Goal: Information Seeking & Learning: Check status

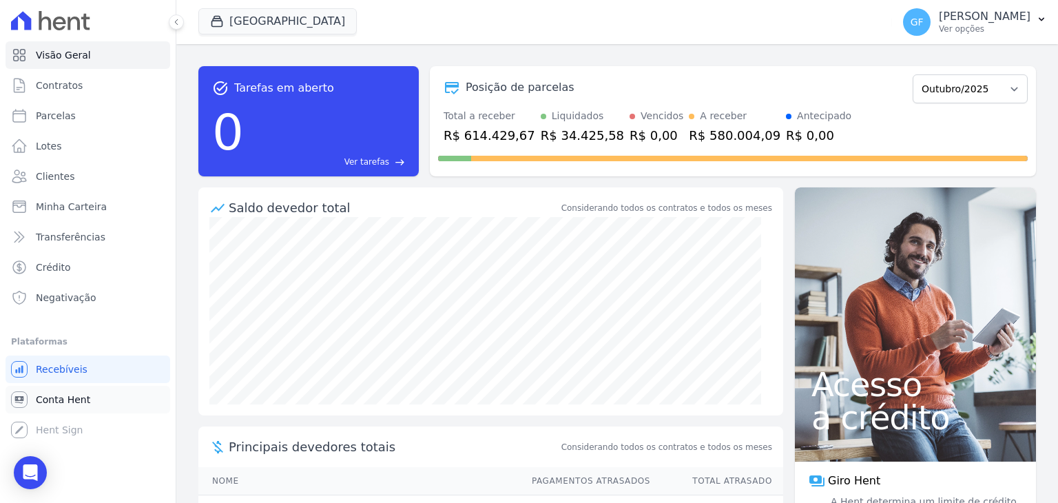
click at [65, 399] on span "Conta Hent" at bounding box center [63, 399] width 54 height 14
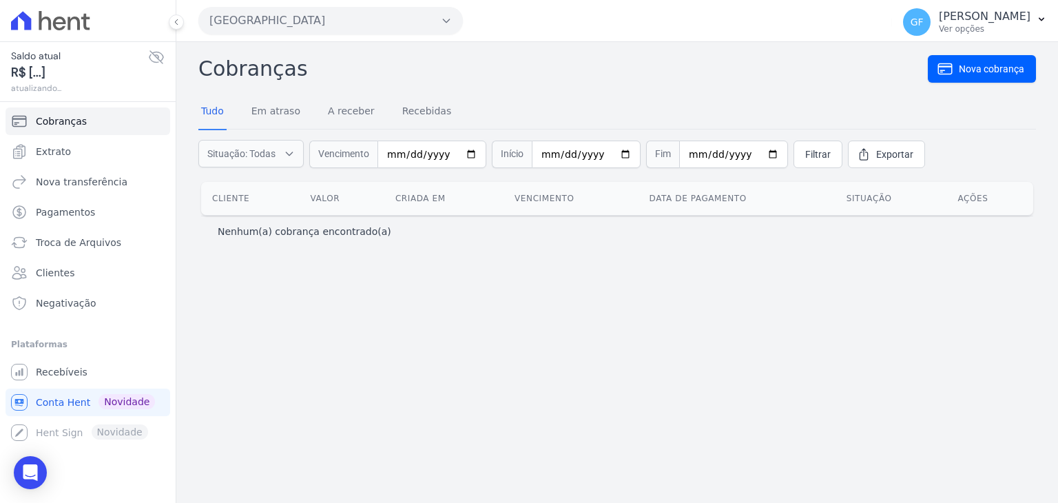
click at [156, 53] on icon at bounding box center [156, 57] width 17 height 17
click at [157, 55] on icon at bounding box center [156, 57] width 4 height 4
click at [50, 152] on span "Extrato" at bounding box center [53, 152] width 35 height 14
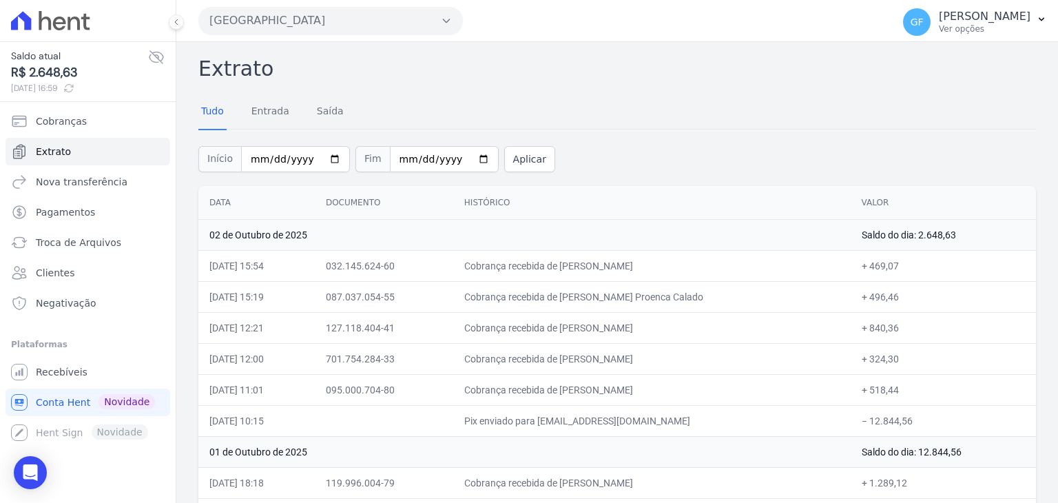
drag, startPoint x: 479, startPoint y: 260, endPoint x: 910, endPoint y: 400, distance: 454.0
click at [910, 400] on tbody "02 de Outubro de 2025 Saldo do dia: 2.648,63 02/10/2025, 15:54 032.145.624-60 C…" at bounding box center [616, 405] width 837 height 372
click at [694, 291] on td "Cobrança recebida de Priscila Torres Proenca Calado" at bounding box center [651, 296] width 397 height 31
